Goal: Task Accomplishment & Management: Manage account settings

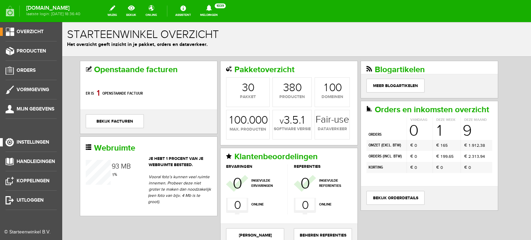
click at [34, 139] on span "Instellingen" at bounding box center [33, 142] width 32 height 6
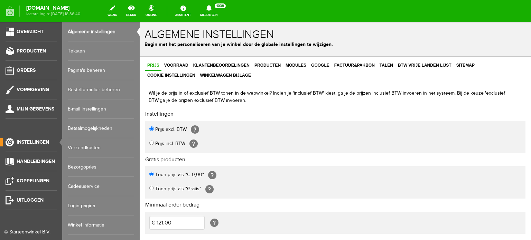
click at [87, 202] on link "Login pagina" at bounding box center [101, 205] width 66 height 19
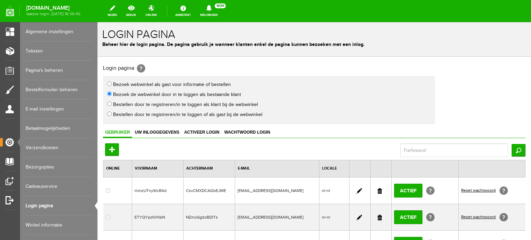
click at [377, 190] on link at bounding box center [379, 191] width 4 height 6
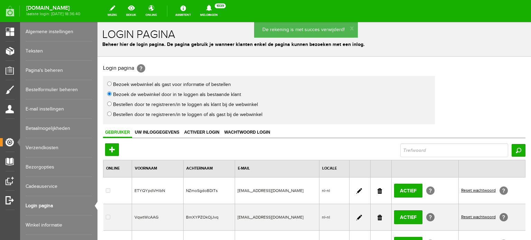
click at [378, 188] on link at bounding box center [379, 191] width 4 height 6
click at [377, 192] on link at bounding box center [379, 191] width 4 height 6
click at [377, 191] on link at bounding box center [379, 191] width 4 height 6
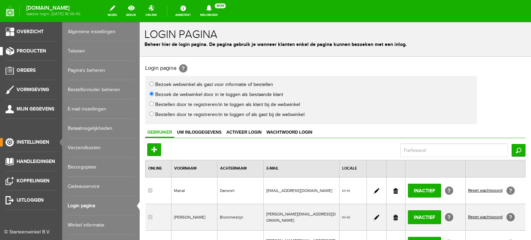
click at [35, 51] on span "Producten" at bounding box center [31, 51] width 29 height 6
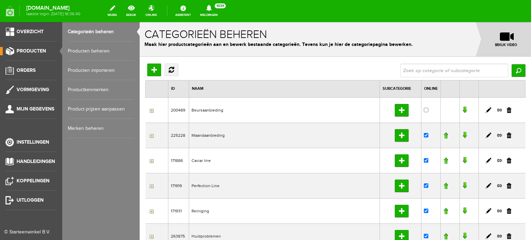
click at [30, 48] on span "Producten" at bounding box center [31, 51] width 29 height 6
click at [92, 50] on link "Producten beheren" at bounding box center [101, 50] width 66 height 19
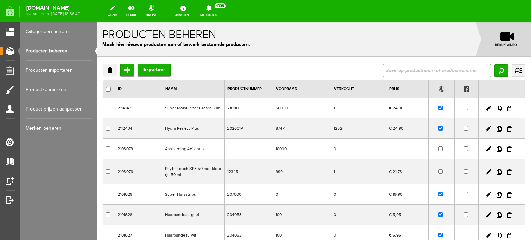
click at [385, 70] on input "text" at bounding box center [437, 71] width 108 height 14
type input "special black mask"
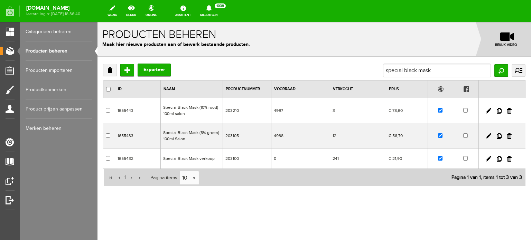
click at [201, 159] on td "Special Black Mask verkoop" at bounding box center [191, 159] width 62 height 20
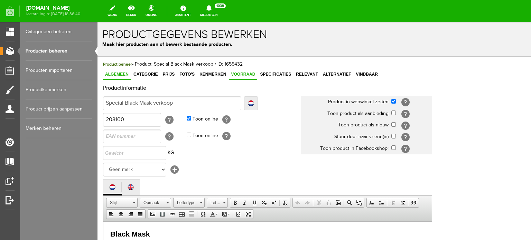
click at [245, 77] on link "Voorraad" at bounding box center [243, 75] width 28 height 10
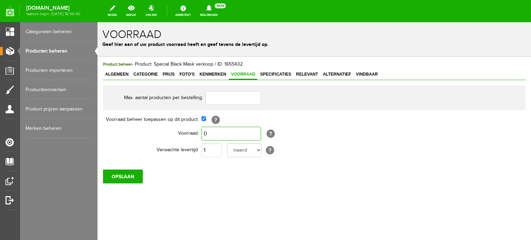
click at [206, 134] on input "0" at bounding box center [230, 134] width 59 height 14
type input "1.000"
click at [259, 150] on select "dag dagen week weken maand maanden jaar jaren werkdagen" at bounding box center [244, 150] width 35 height 14
select select "day"
click at [227, 143] on select "dag dagen week weken maand maanden jaar jaren werkdagen" at bounding box center [244, 150] width 35 height 14
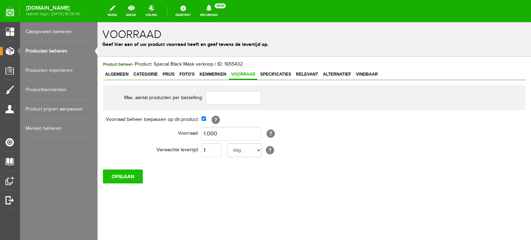
click at [130, 173] on input "OPSLAAN" at bounding box center [123, 177] width 40 height 14
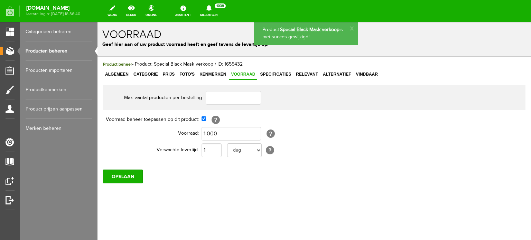
click at [46, 49] on link "Producten beheren" at bounding box center [59, 50] width 66 height 19
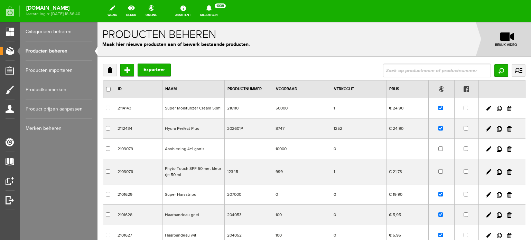
click at [194, 129] on td "Hydra Perfect Plus" at bounding box center [193, 128] width 62 height 20
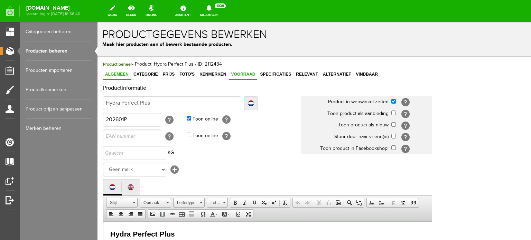
click at [241, 76] on span "Voorraad" at bounding box center [243, 74] width 28 height 5
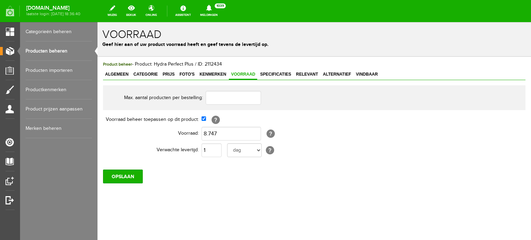
click at [47, 51] on link "Producten beheren" at bounding box center [59, 50] width 66 height 19
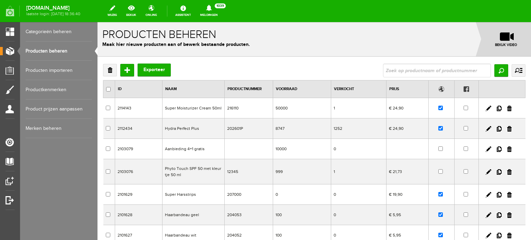
click at [386, 70] on input "text" at bounding box center [437, 71] width 108 height 14
type input "gel hydratant"
click at [494, 73] on input "Zoeken" at bounding box center [501, 70] width 14 height 12
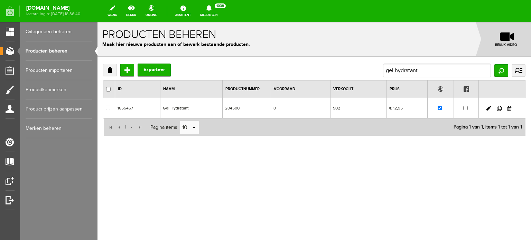
click at [176, 106] on td "Gel Hydratant" at bounding box center [191, 108] width 62 height 20
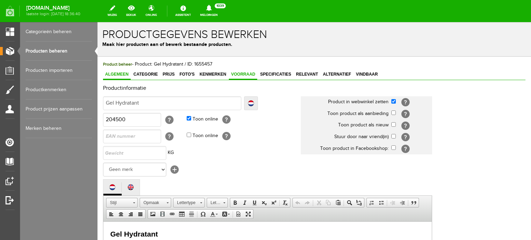
click at [251, 74] on span "Voorraad" at bounding box center [243, 74] width 28 height 5
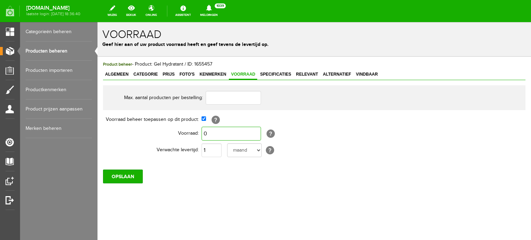
click at [210, 132] on input "0" at bounding box center [230, 134] width 59 height 14
type input "500"
click at [257, 152] on select "dag dagen week weken maand maanden jaar jaren werkdagen" at bounding box center [244, 150] width 35 height 14
select select "day"
click at [227, 143] on select "dag dagen week weken maand maanden jaar jaren werkdagen" at bounding box center [244, 150] width 35 height 14
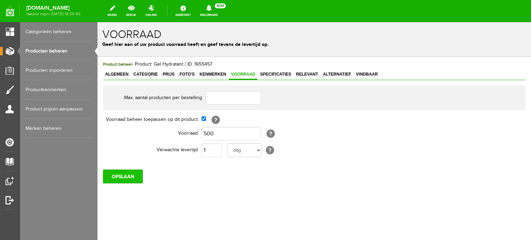
click at [135, 174] on input "OPSLAAN" at bounding box center [123, 177] width 40 height 14
